Goal: Information Seeking & Learning: Find specific fact

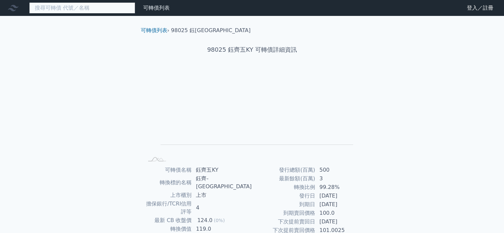
click at [95, 12] on input at bounding box center [82, 7] width 106 height 11
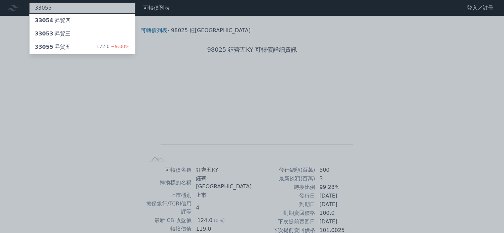
type input "33055"
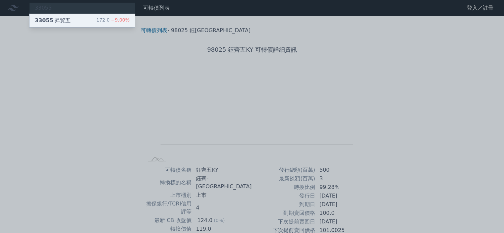
click at [73, 21] on div "33055 昇貿五 172.0 +9.00%" at bounding box center [82, 20] width 105 height 13
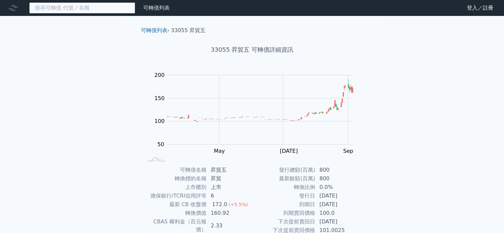
click at [37, 8] on input at bounding box center [82, 7] width 106 height 11
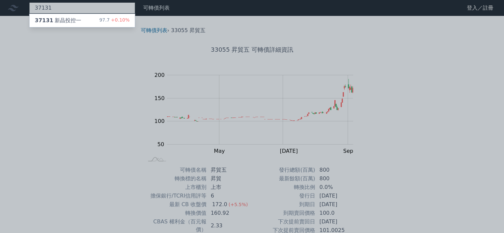
type input "37131"
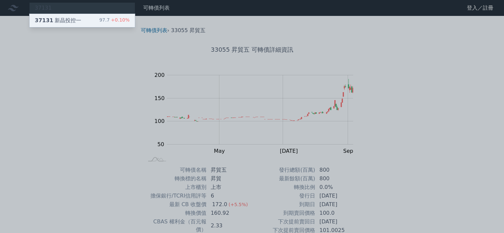
click at [42, 21] on span "37131" at bounding box center [44, 20] width 19 height 6
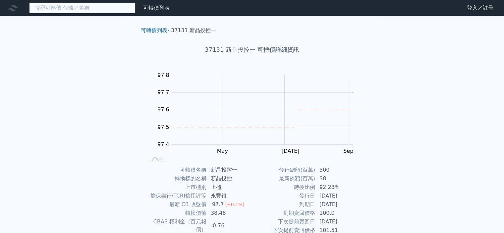
click at [95, 7] on input at bounding box center [82, 7] width 106 height 11
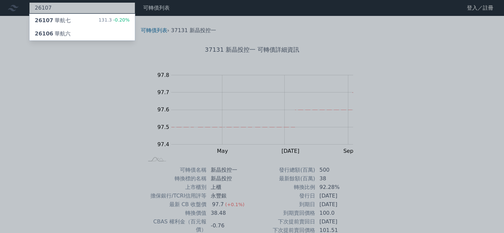
type input "26107"
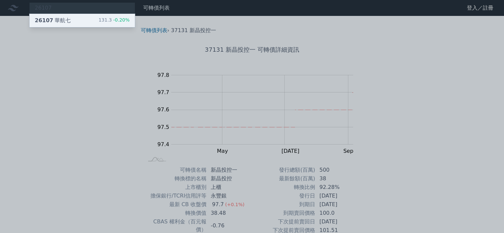
click at [58, 19] on div "26107 華航七" at bounding box center [53, 21] width 36 height 8
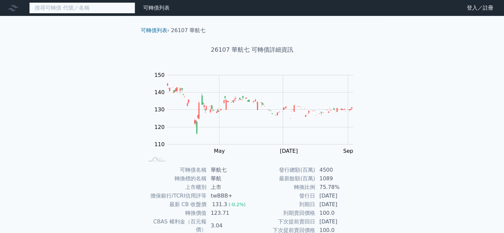
click at [64, 7] on input at bounding box center [82, 7] width 106 height 11
click at [63, 7] on input at bounding box center [82, 7] width 106 height 11
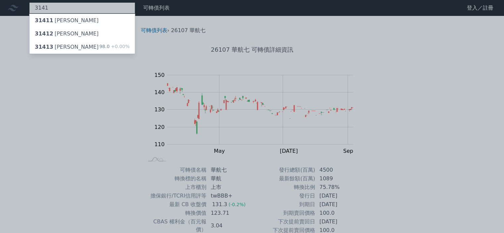
type input "3141"
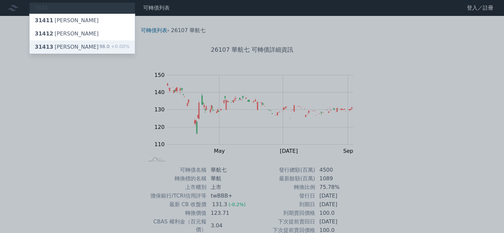
click at [61, 46] on div "31413 晶宏三" at bounding box center [67, 47] width 64 height 8
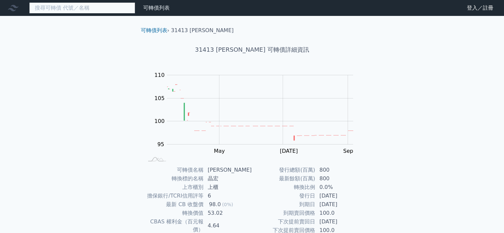
click at [58, 11] on input at bounding box center [82, 7] width 106 height 11
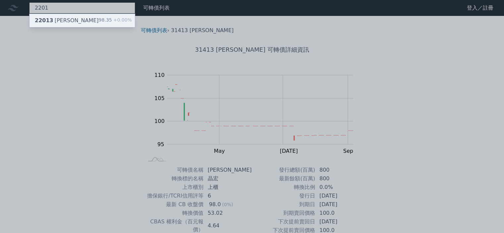
type input "2201"
click at [65, 21] on div "22013 裕隆三" at bounding box center [67, 21] width 64 height 8
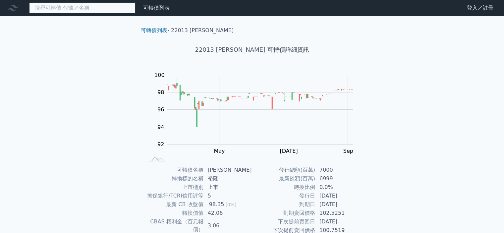
click at [72, 7] on input at bounding box center [82, 7] width 106 height 11
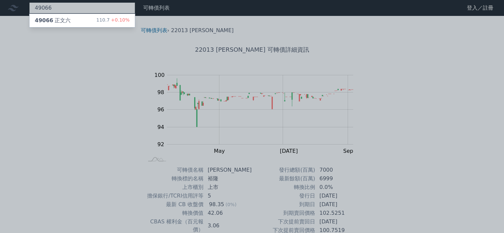
type input "49066"
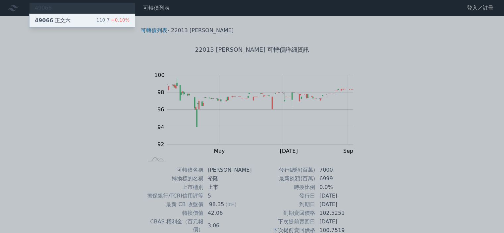
click at [62, 23] on div "49066 正文六" at bounding box center [53, 21] width 36 height 8
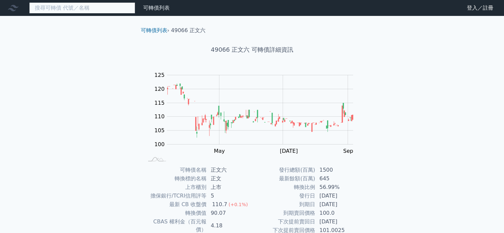
click at [59, 6] on input at bounding box center [82, 7] width 106 height 11
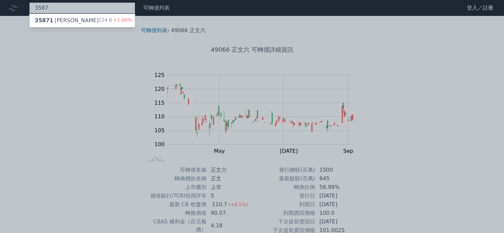
type input "3587"
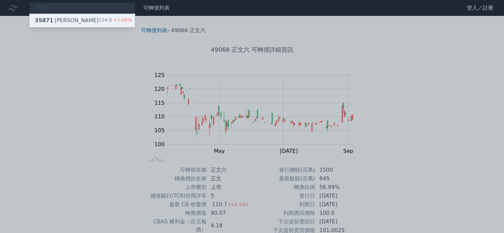
click at [76, 21] on div "35871 閎康一 124.0 +1.00%" at bounding box center [82, 20] width 105 height 13
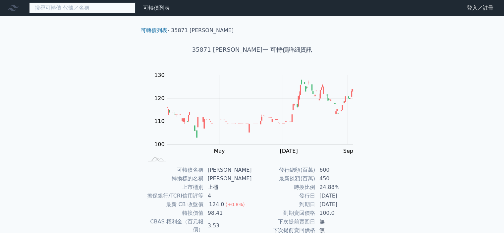
click at [50, 4] on input at bounding box center [82, 7] width 106 height 11
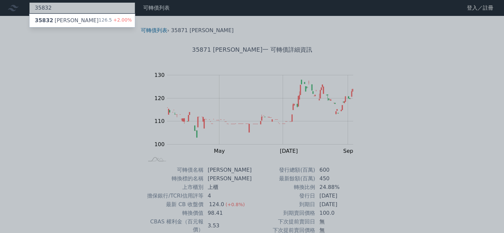
type input "35832"
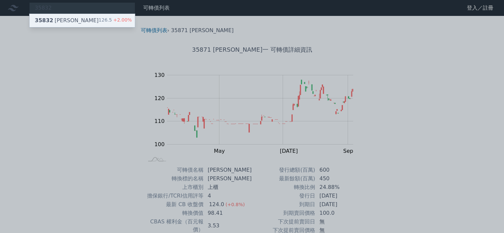
click at [57, 19] on div "35832 辛耘二" at bounding box center [67, 21] width 64 height 8
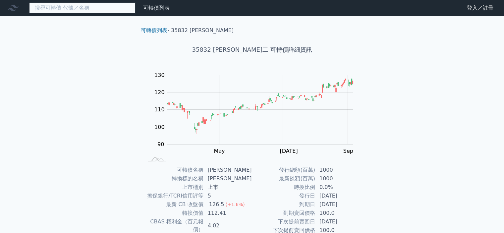
click at [64, 8] on input at bounding box center [82, 7] width 106 height 11
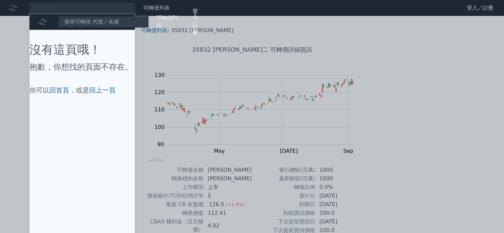
click at [183, 18] on div "可轉債列表 財務數據 登入／註冊 登入／註冊" at bounding box center [195, 22] width 28 height 32
click at [68, 7] on div at bounding box center [252, 116] width 504 height 233
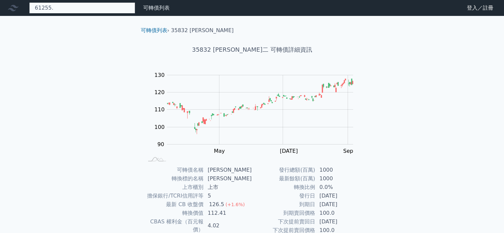
click at [65, 10] on div "61255. 投資少數派 可轉債列表 財務數據 可轉債列表 財務數據 登入／註冊 登入／註冊 沒有這頁哦！ 抱歉，你想找的頁面不存在。 你可以 回首頁 ，或是…" at bounding box center [82, 7] width 106 height 11
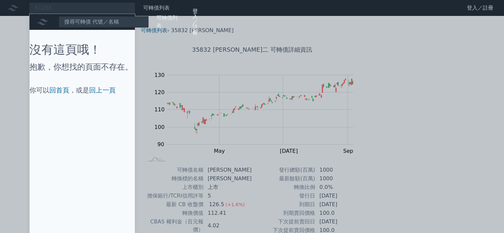
click at [113, 10] on div at bounding box center [252, 116] width 504 height 233
click at [83, 10] on div "61255. 投資少數派 可轉債列表 財務數據 可轉債列表 財務數據 登入／註冊 登入／註冊 沒有這頁哦！ 抱歉，你想找的頁面不存在。 你可以 回首頁 ，或是…" at bounding box center [82, 7] width 106 height 11
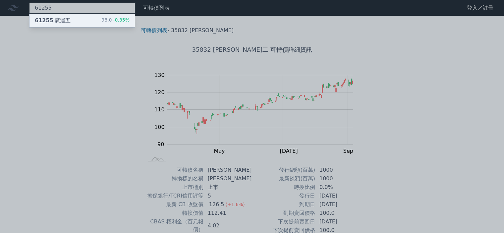
type input "61255"
click at [70, 22] on div "61255 廣運五 98.0 -0.35%" at bounding box center [82, 20] width 105 height 13
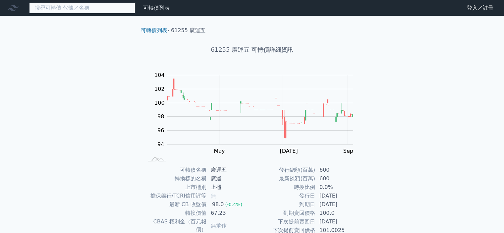
click at [76, 11] on input at bounding box center [82, 7] width 106 height 11
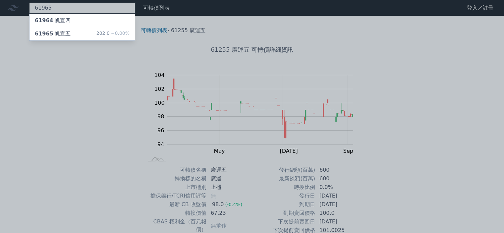
type input "61965"
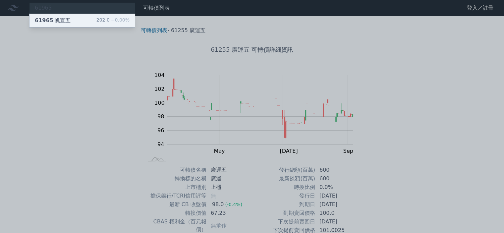
click at [78, 21] on div "61965 帆宣五 202.0 +0.00%" at bounding box center [82, 20] width 105 height 13
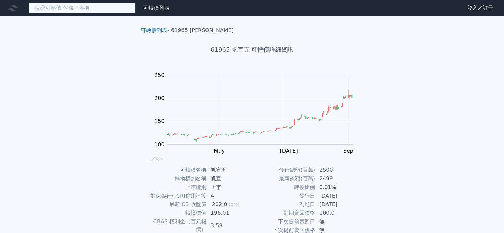
click at [83, 11] on input at bounding box center [82, 7] width 106 height 11
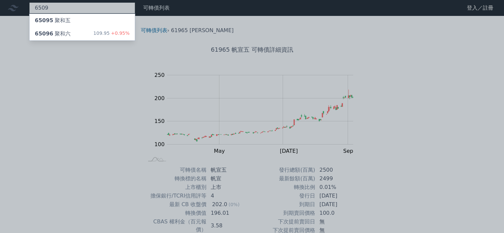
type input "6509"
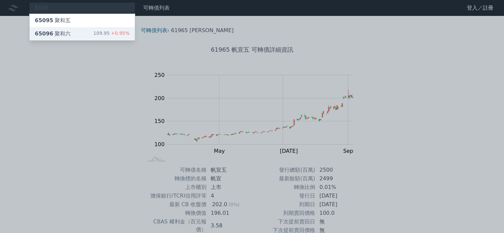
click at [70, 34] on div "65096 聚和六 109.95 +0.95%" at bounding box center [82, 33] width 105 height 13
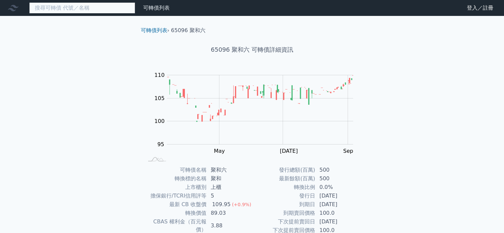
click at [50, 8] on input at bounding box center [82, 7] width 106 height 11
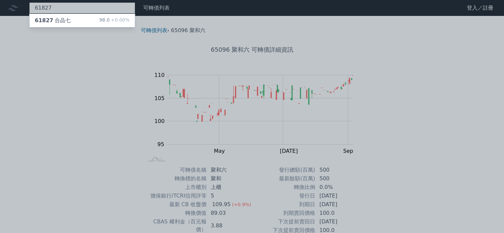
type input "61827"
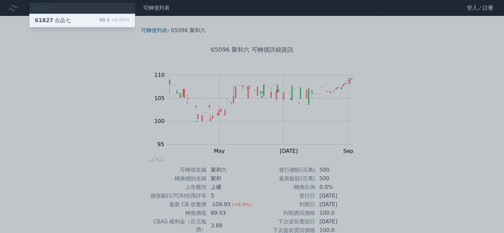
click at [62, 20] on div "61827 合晶七" at bounding box center [53, 21] width 36 height 8
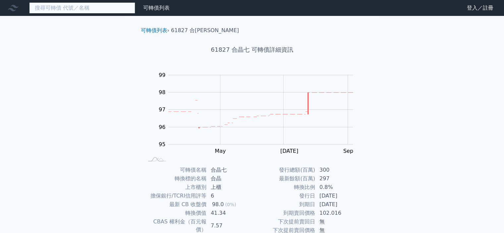
click at [59, 9] on input at bounding box center [82, 7] width 106 height 11
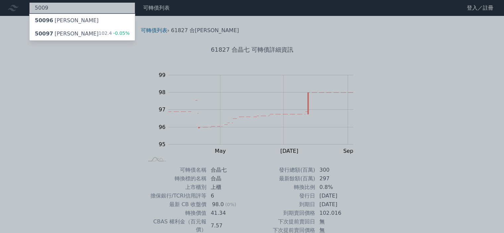
type input "5009"
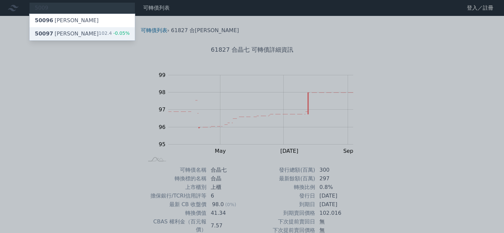
click at [70, 35] on div "50097 榮剛七 102.4 -0.05%" at bounding box center [82, 33] width 105 height 13
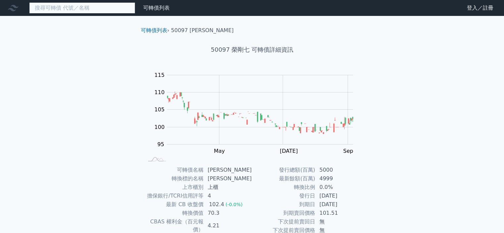
click at [66, 12] on input at bounding box center [82, 7] width 106 height 11
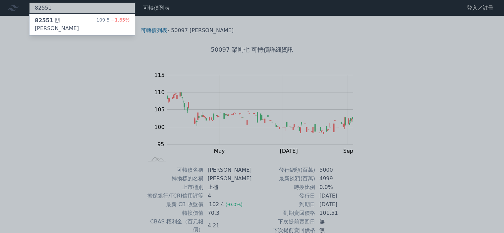
type input "82551"
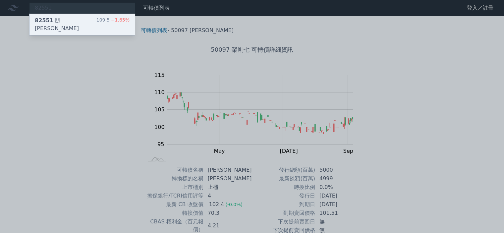
click at [49, 22] on span "82551" at bounding box center [44, 20] width 19 height 6
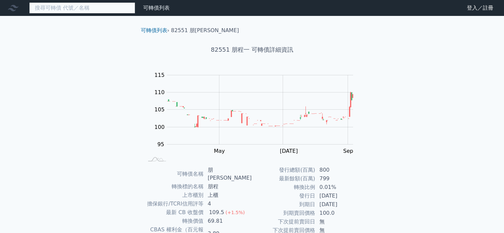
click at [49, 10] on input at bounding box center [82, 7] width 106 height 11
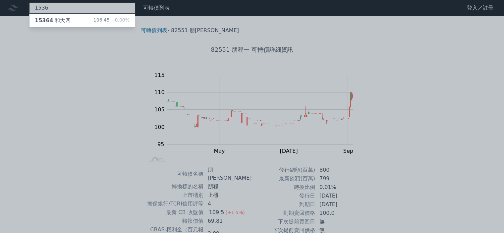
type input "1536"
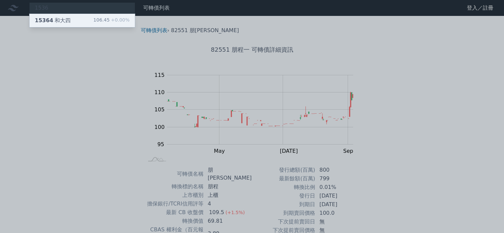
click at [43, 17] on div "15364 和大四" at bounding box center [53, 21] width 36 height 8
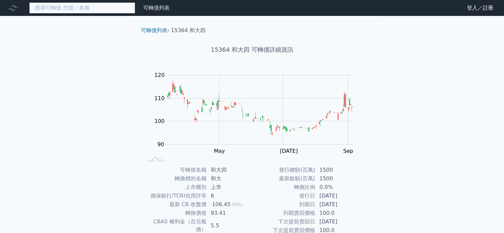
click at [63, 6] on input at bounding box center [82, 7] width 106 height 11
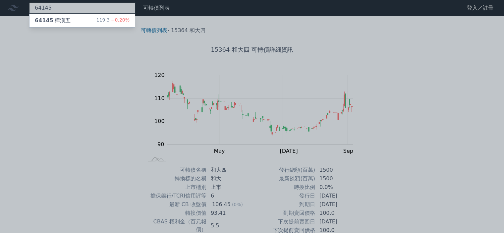
type input "64145"
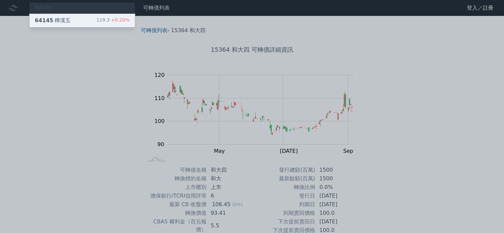
click at [59, 21] on div "64145 樺漢五" at bounding box center [53, 21] width 36 height 8
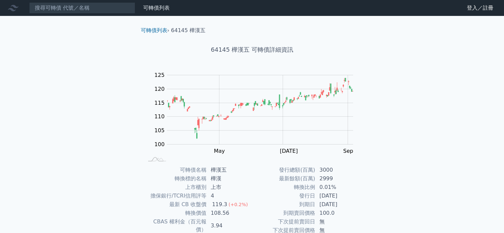
drag, startPoint x: 0, startPoint y: 151, endPoint x: 0, endPoint y: 140, distance: 10.6
click at [0, 150] on div "可轉債列表 財務數據 可轉債列表 財務數據 登入／註冊 登入／註冊 可轉債列表 › 64145 樺漢五 64145 樺漢五 可轉債詳細資訊 Zoom Out …" at bounding box center [252, 157] width 504 height 315
drag, startPoint x: 45, startPoint y: 221, endPoint x: 36, endPoint y: 215, distance: 10.0
click at [42, 218] on div "可轉債列表 財務數據 可轉債列表 財務數據 登入／註冊 登入／註冊 可轉債列表 › 64145 樺漢五 64145 樺漢五 可轉債詳細資訊 Zoom Out …" at bounding box center [252, 157] width 504 height 315
click at [30, 226] on div "可轉債列表 財務數據 可轉債列表 財務數據 登入／註冊 登入／註冊 可轉債列表 › 64145 樺漢五 64145 樺漢五 可轉債詳細資訊 Zoom Out …" at bounding box center [252, 157] width 504 height 315
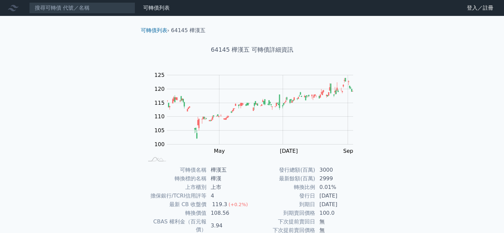
click at [147, 220] on td "CBAS 權利金（百元報價）" at bounding box center [175, 225] width 63 height 17
click at [8, 69] on div "可轉債列表 財務數據 可轉債列表 財務數據 登入／註冊 登入／註冊 可轉債列表 › 64145 樺漢五 64145 樺漢五 可轉債詳細資訊 Zoom Out …" at bounding box center [252, 157] width 504 height 315
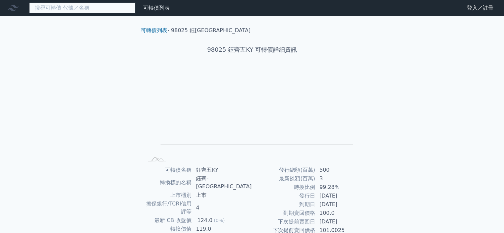
click at [96, 11] on input at bounding box center [82, 7] width 106 height 11
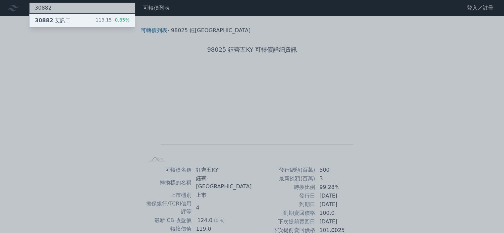
type input "30882"
click at [79, 20] on div "30882 艾訊二 113.15 -0.85%" at bounding box center [82, 20] width 105 height 13
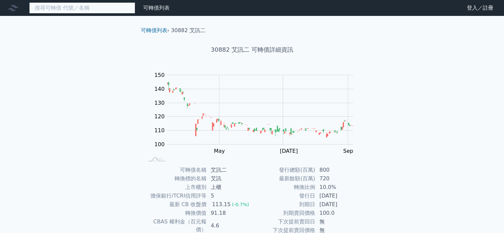
click at [81, 5] on input at bounding box center [82, 7] width 106 height 11
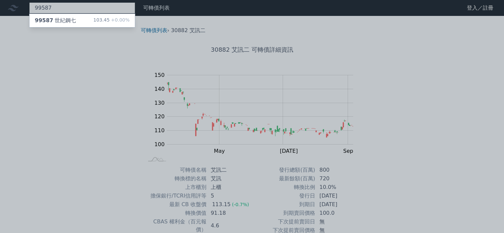
type input "99587"
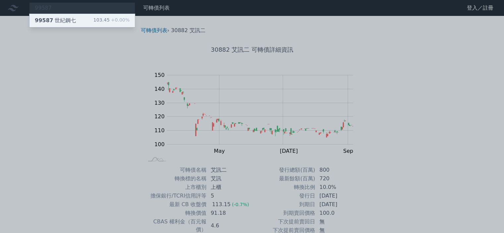
click at [62, 23] on div "99587 世紀鋼七" at bounding box center [55, 21] width 41 height 8
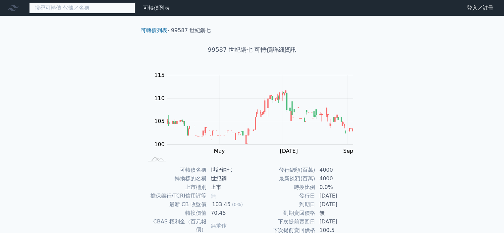
click at [74, 10] on input at bounding box center [82, 7] width 106 height 11
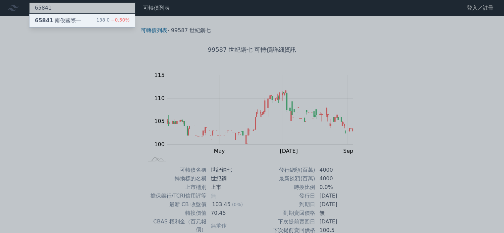
type input "65841"
click at [69, 19] on div "65841 南俊國際一" at bounding box center [58, 21] width 46 height 8
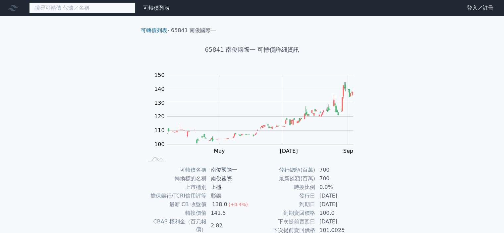
click at [67, 6] on input at bounding box center [82, 7] width 106 height 11
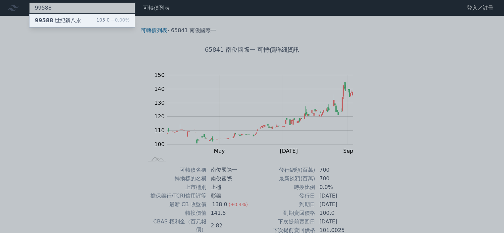
type input "99588"
click at [74, 22] on div "99588 世紀鋼八永" at bounding box center [58, 21] width 46 height 8
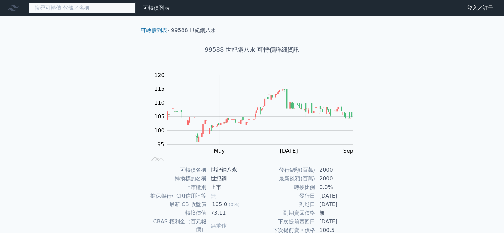
click at [64, 10] on input at bounding box center [82, 7] width 106 height 11
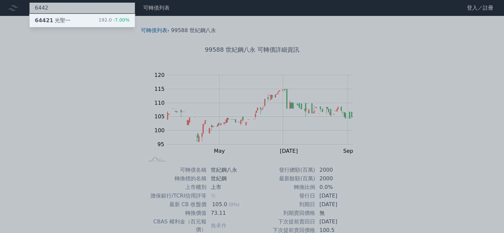
type input "6442"
click at [67, 18] on div "64421 光聖一" at bounding box center [53, 21] width 36 height 8
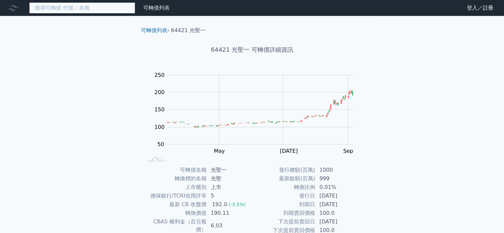
click at [64, 10] on input at bounding box center [82, 7] width 106 height 11
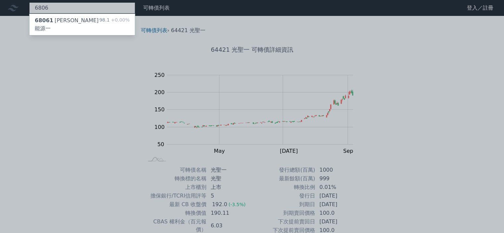
type input "6806"
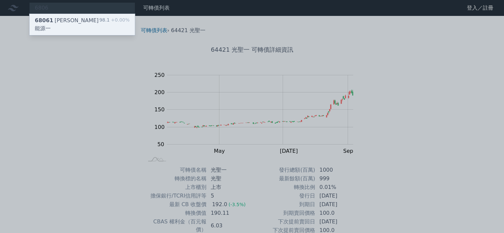
click at [65, 20] on div "68061 森崴能源一" at bounding box center [67, 25] width 65 height 16
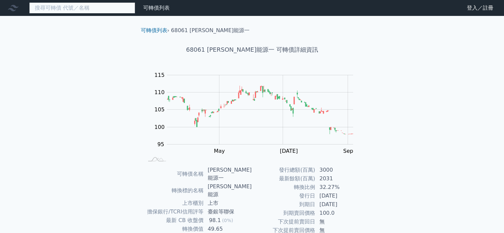
click at [55, 9] on input at bounding box center [82, 7] width 106 height 11
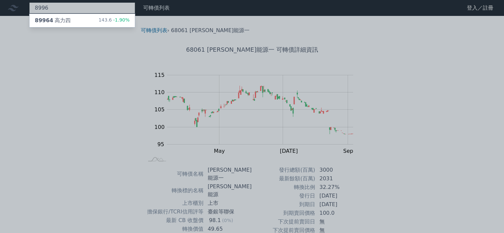
type input "8996"
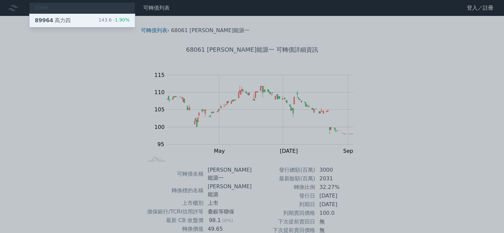
click at [59, 21] on div "89964 高力四" at bounding box center [53, 21] width 36 height 8
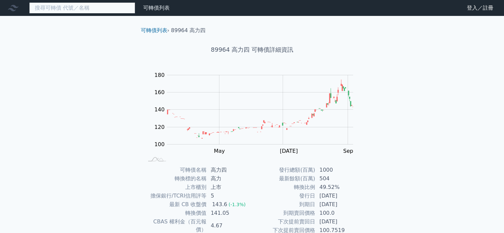
click at [62, 8] on input at bounding box center [82, 7] width 106 height 11
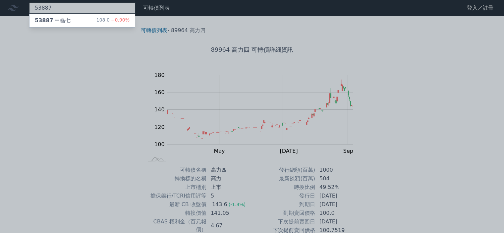
type input "53887"
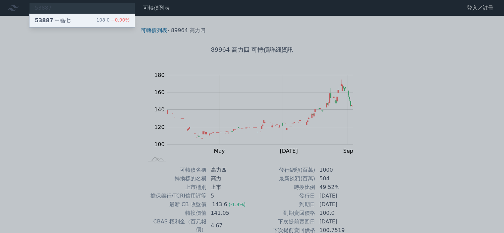
click at [63, 21] on div "53887 中磊七" at bounding box center [53, 21] width 36 height 8
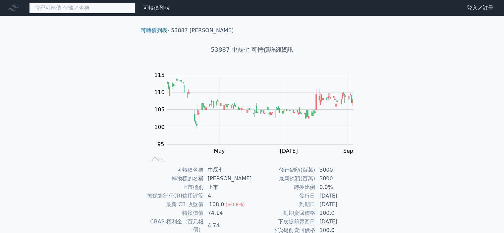
click at [58, 10] on input at bounding box center [82, 7] width 106 height 11
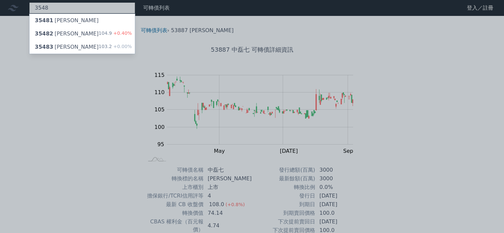
type input "3548"
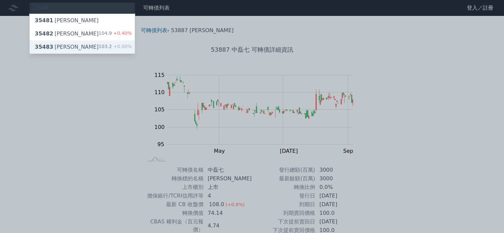
click at [64, 46] on div "35483 兆利三" at bounding box center [67, 47] width 64 height 8
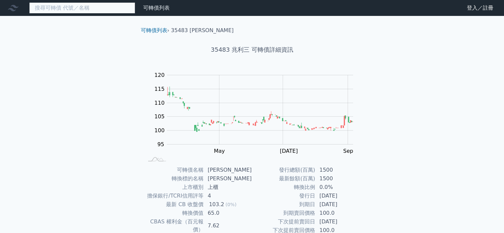
click at [65, 10] on input at bounding box center [82, 7] width 106 height 11
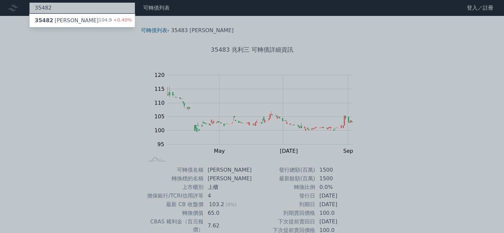
type input "35482"
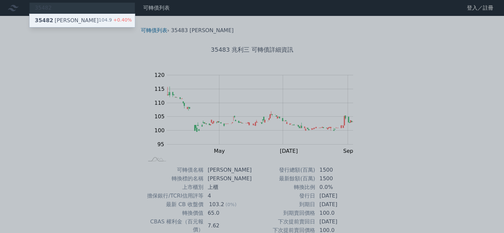
click at [64, 22] on div "35482 兆利二" at bounding box center [67, 21] width 64 height 8
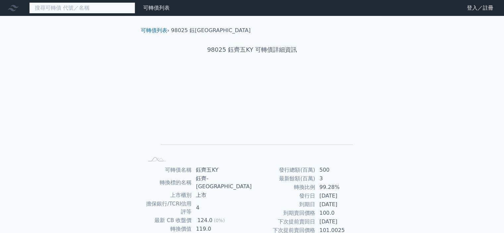
click at [79, 12] on input at bounding box center [82, 7] width 106 height 11
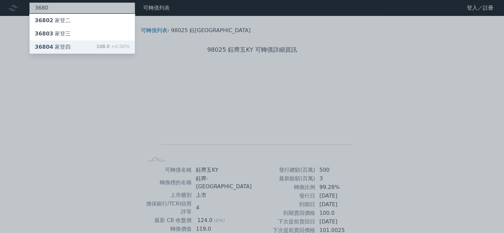
type input "3680"
click at [63, 46] on div "36804 家登四" at bounding box center [53, 47] width 36 height 8
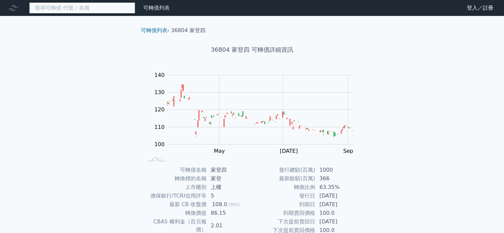
click at [117, 5] on input at bounding box center [82, 7] width 106 height 11
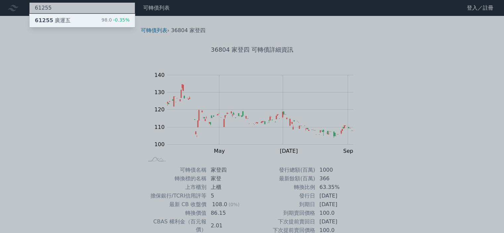
type input "61255"
click at [94, 22] on div "61255 廣運五 98.0 -0.35%" at bounding box center [82, 20] width 105 height 13
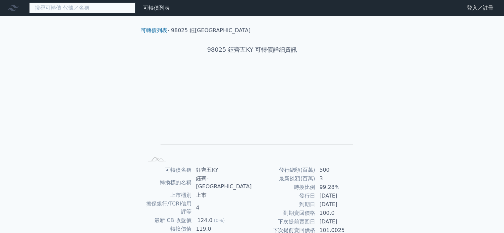
click at [68, 5] on input at bounding box center [82, 7] width 106 height 11
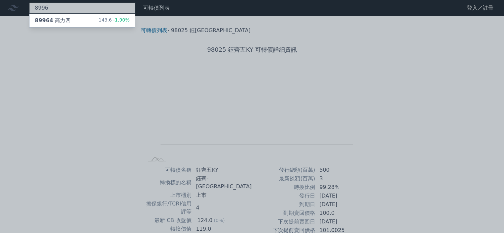
type input "8996"
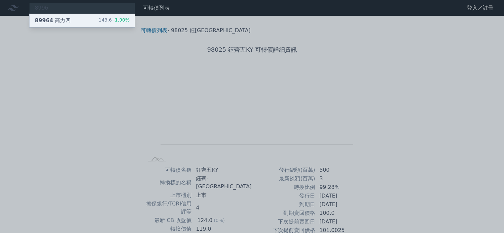
click at [68, 18] on div "89964 高力四 143.6 -1.90%" at bounding box center [82, 20] width 105 height 13
